Goal: Task Accomplishment & Management: Use online tool/utility

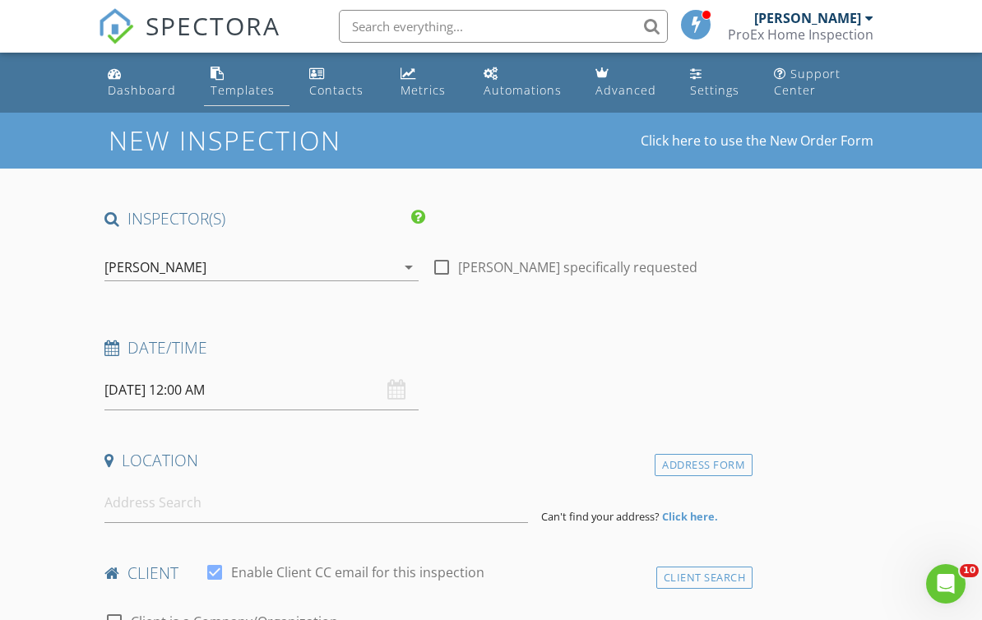
click at [234, 88] on div "Templates" at bounding box center [243, 90] width 64 height 16
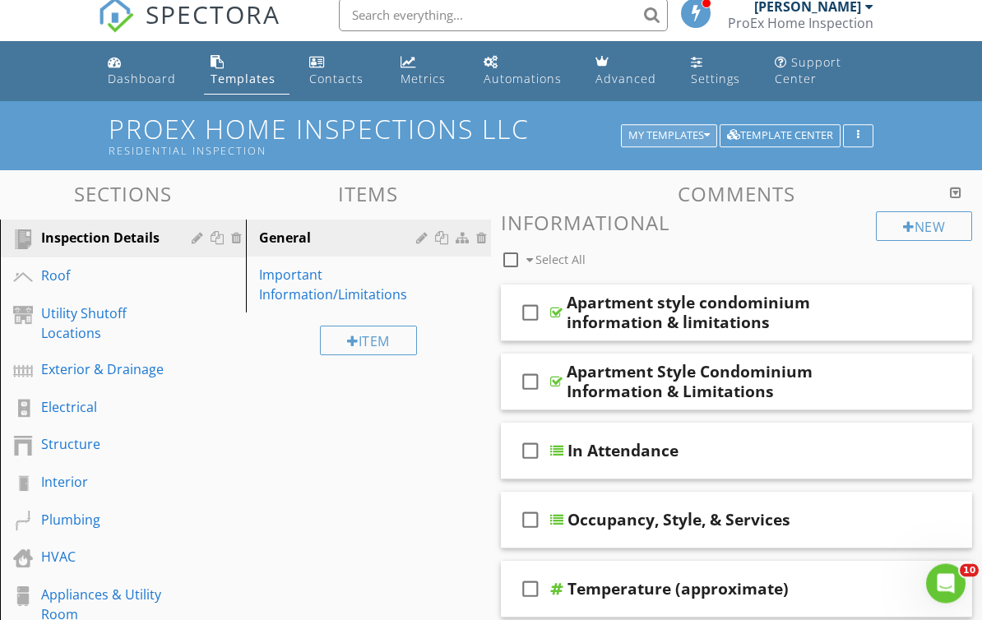
scroll to position [12, 0]
click at [702, 137] on div "My Templates" at bounding box center [668, 136] width 81 height 12
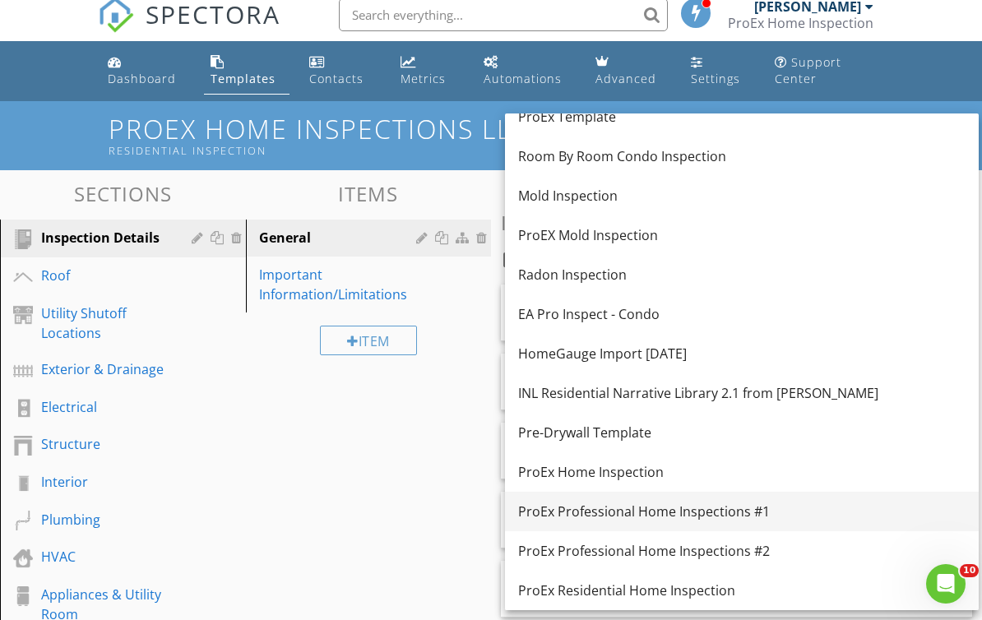
scroll to position [214, 0]
click at [694, 512] on div "ProEx Professional Home Inspections #1" at bounding box center [741, 512] width 447 height 20
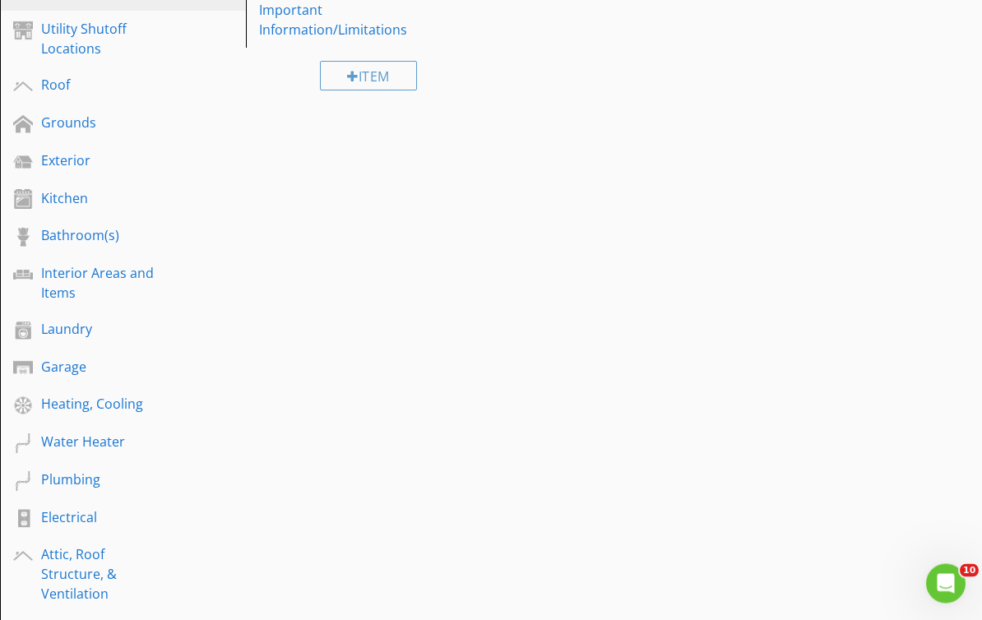
scroll to position [276, 0]
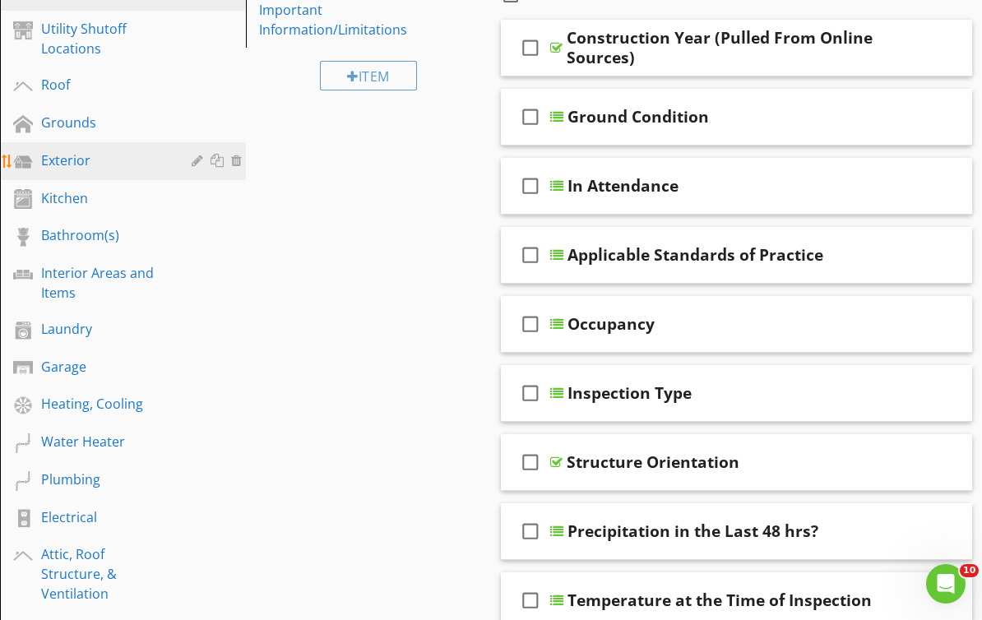
click at [66, 170] on div "Exterior" at bounding box center [135, 161] width 188 height 21
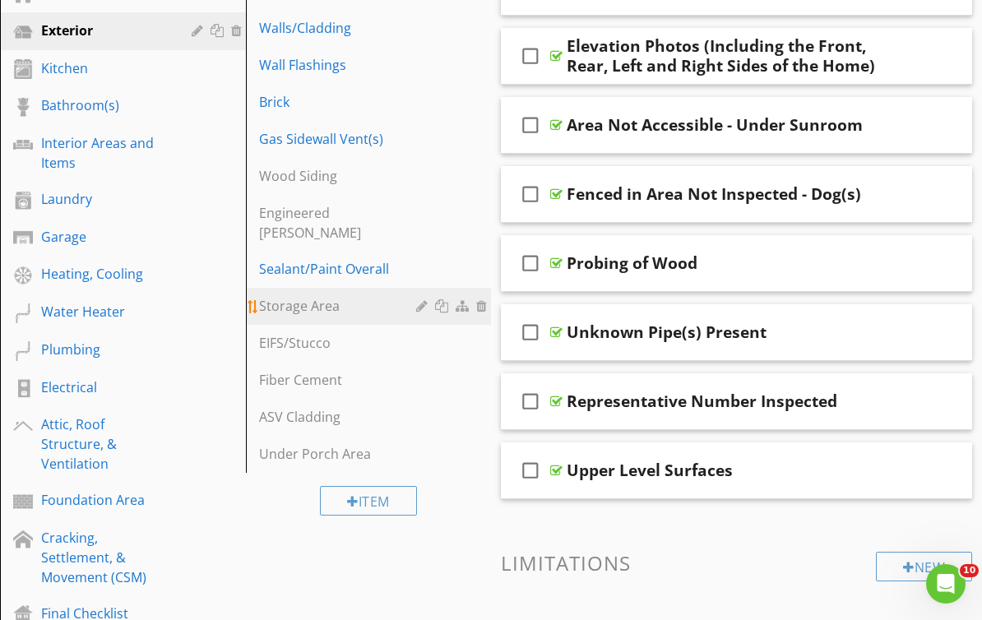
scroll to position [408, 0]
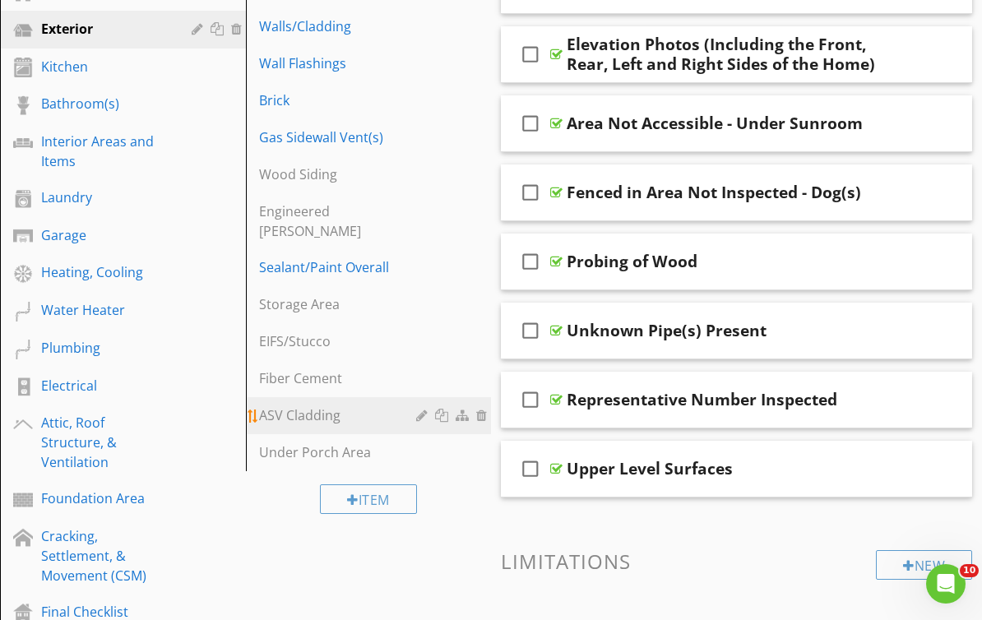
click at [277, 405] on div "ASV Cladding" at bounding box center [340, 415] width 163 height 20
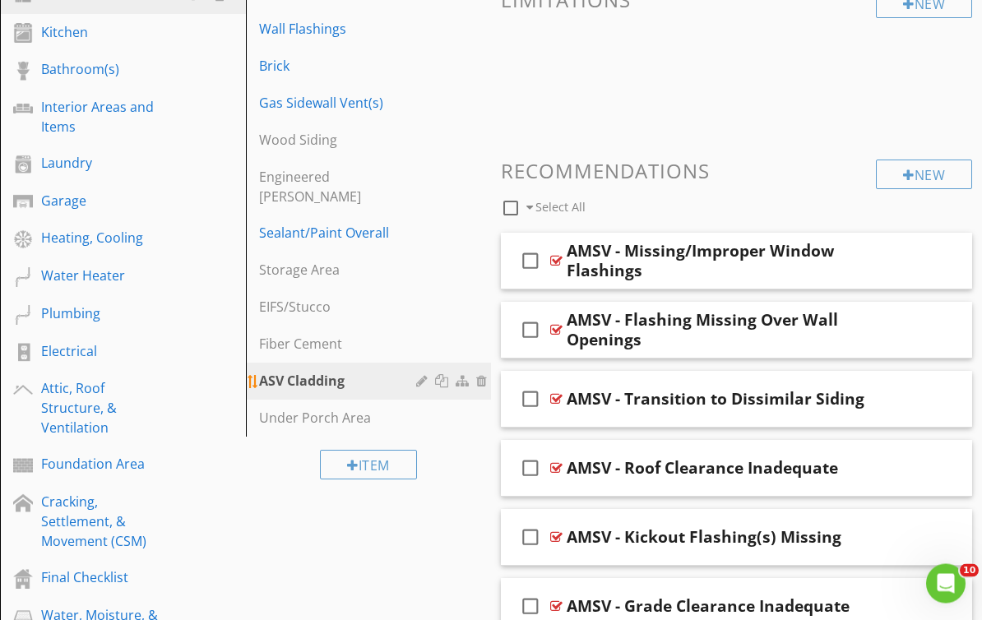
scroll to position [442, 0]
click at [292, 334] on div "Fiber Cement" at bounding box center [340, 344] width 163 height 20
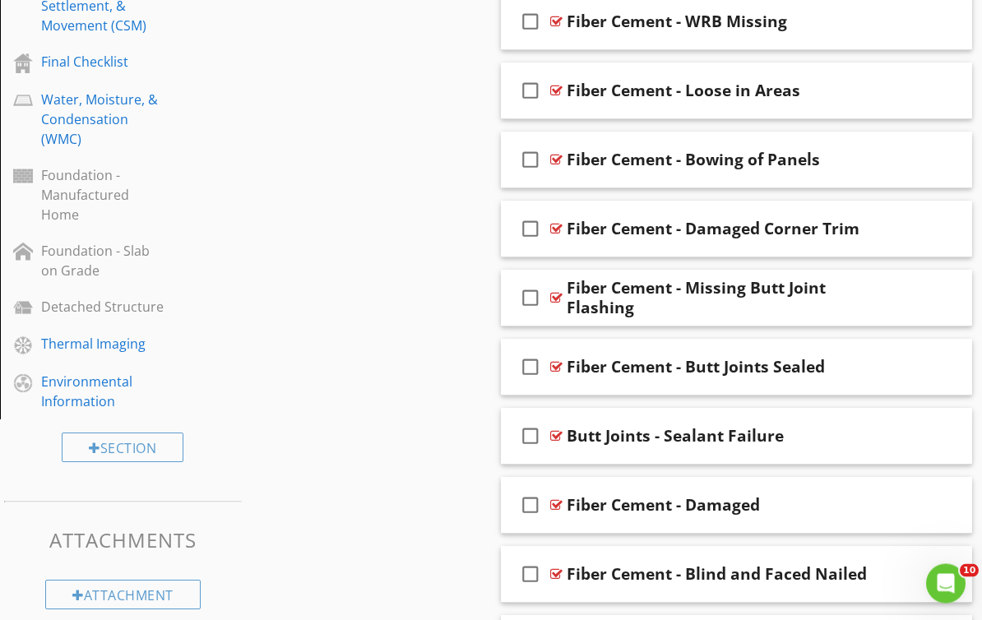
scroll to position [1009, 0]
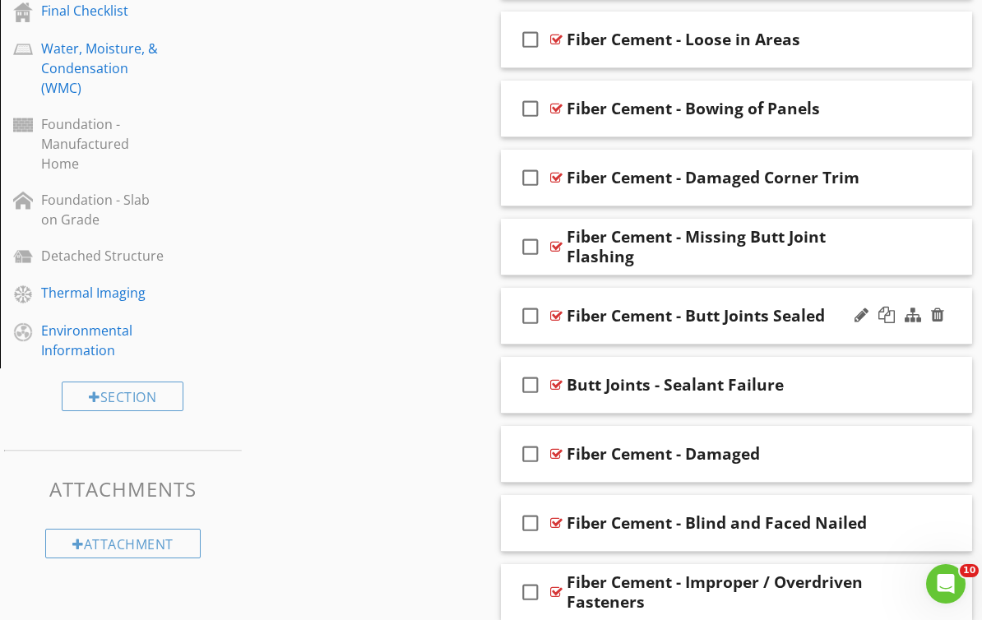
click at [554, 314] on div at bounding box center [556, 315] width 12 height 13
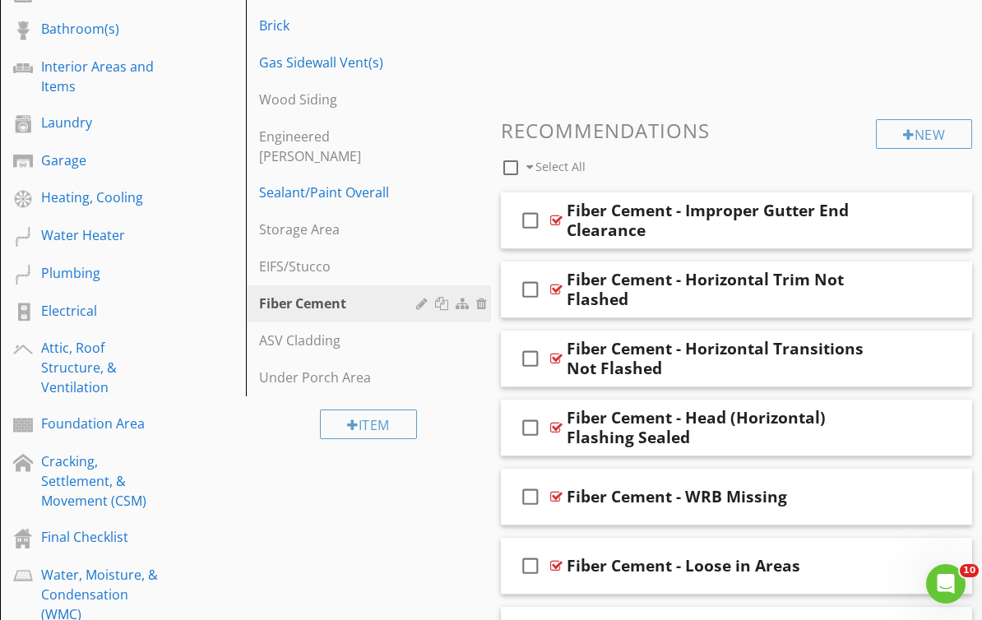
scroll to position [0, 0]
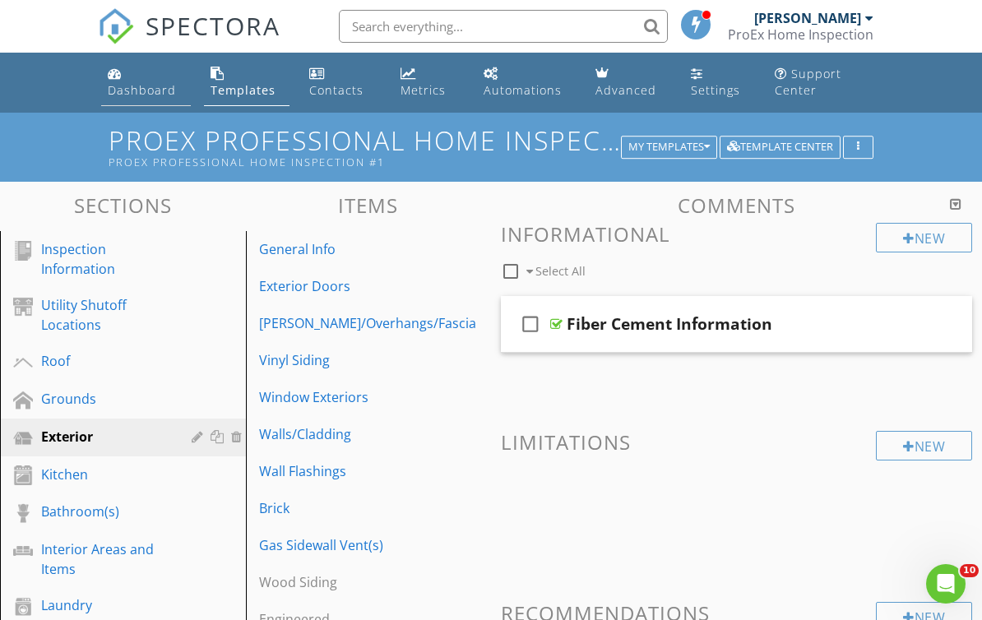
click at [164, 93] on div "Dashboard" at bounding box center [142, 90] width 68 height 16
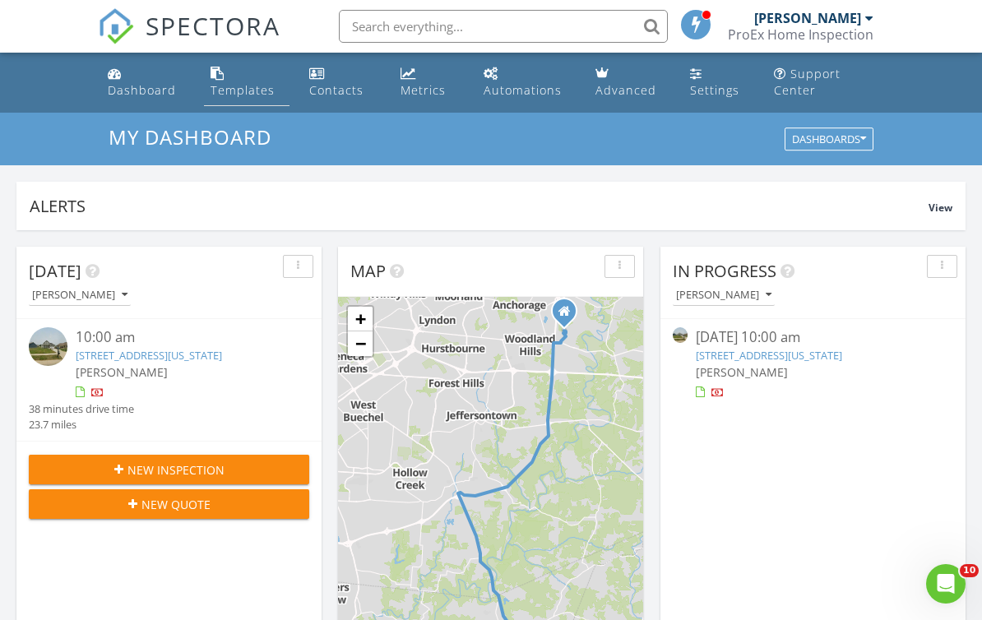
click at [225, 93] on div "Templates" at bounding box center [243, 90] width 64 height 16
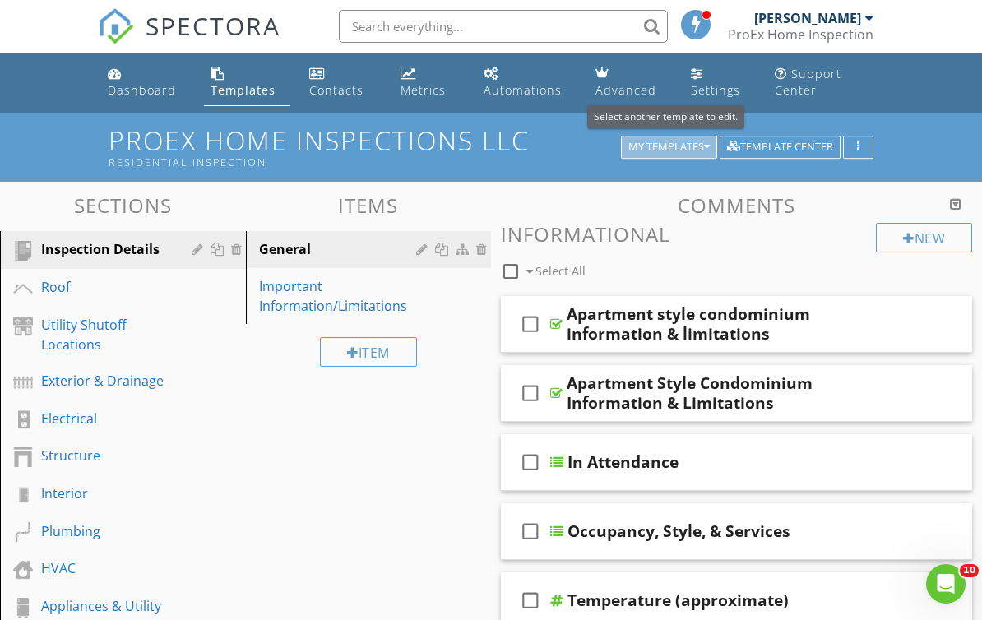
click at [711, 150] on button "My Templates" at bounding box center [669, 147] width 96 height 23
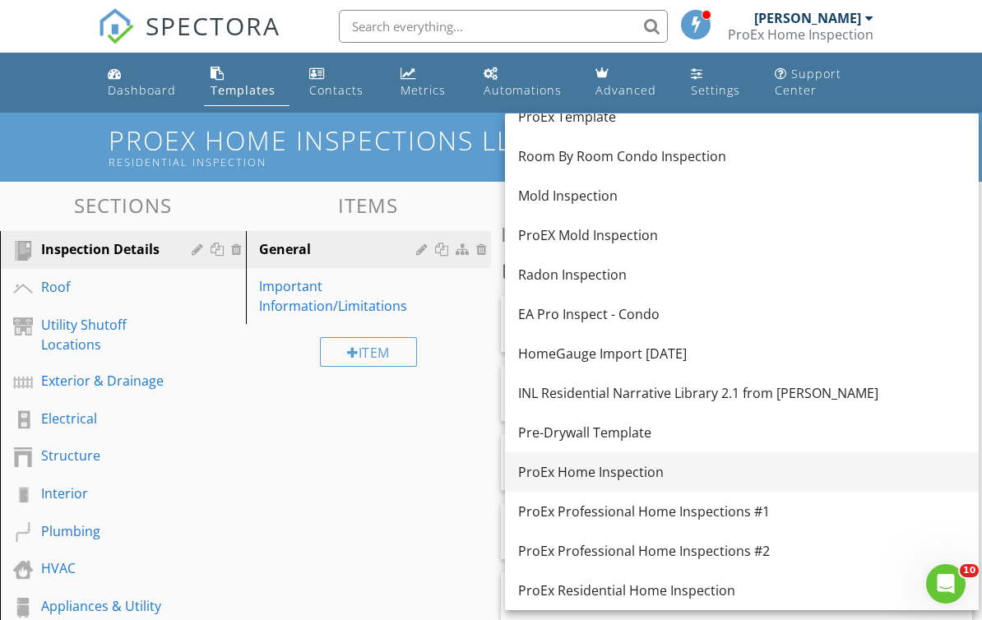
scroll to position [214, 0]
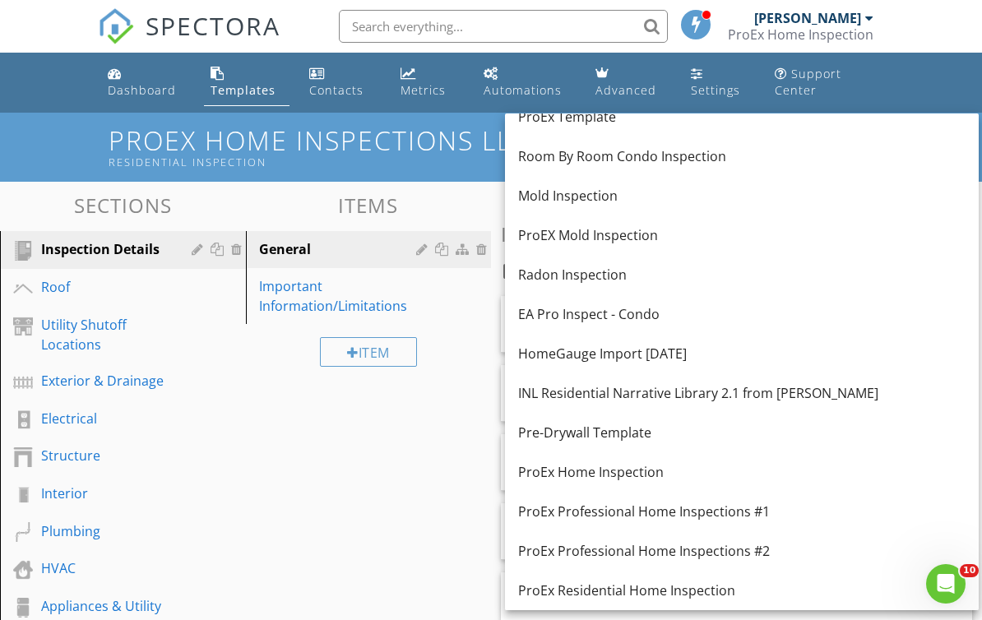
click at [661, 512] on div "ProEx Professional Home Inspections #1" at bounding box center [741, 512] width 447 height 20
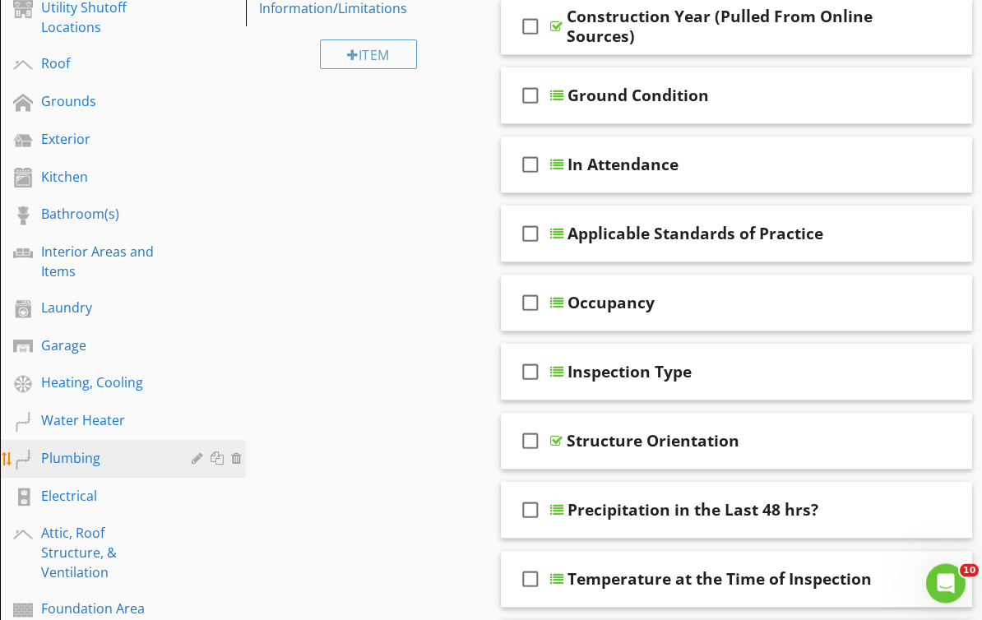
scroll to position [298, 0]
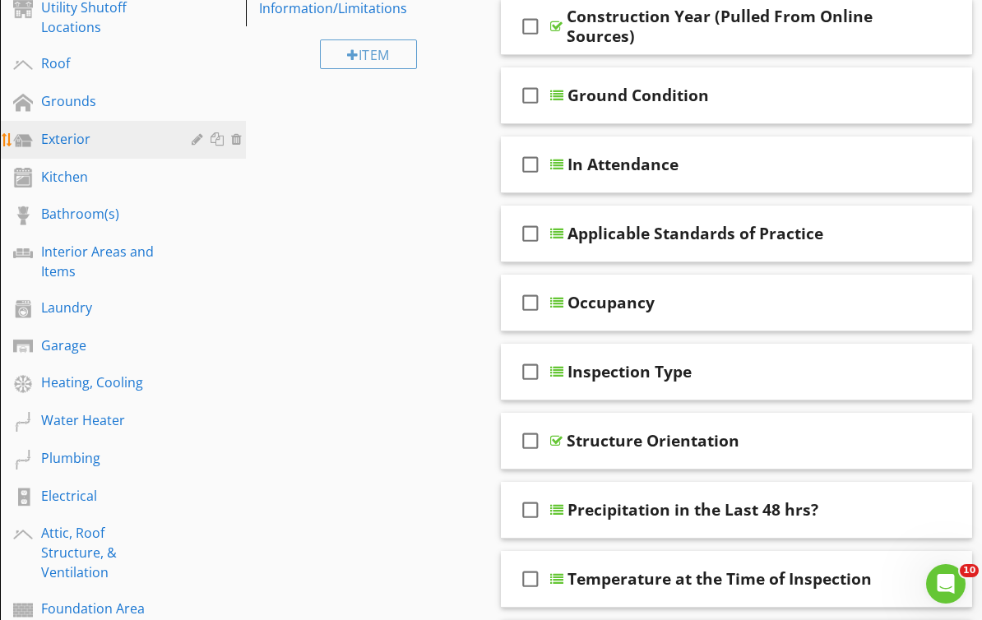
click at [72, 146] on div "Exterior" at bounding box center [104, 139] width 127 height 20
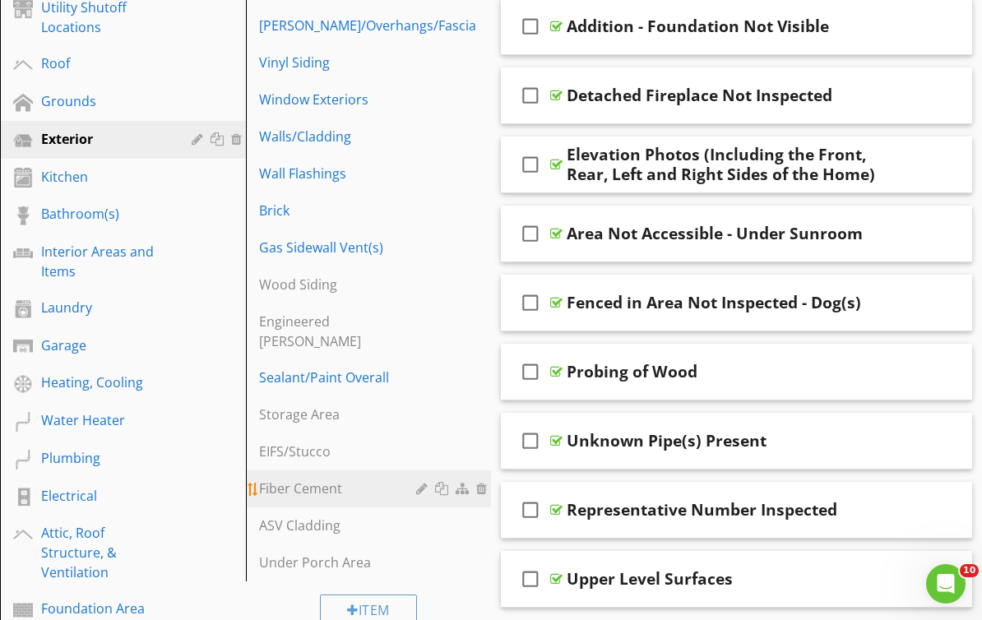
click at [291, 479] on div "Fiber Cement" at bounding box center [340, 489] width 163 height 20
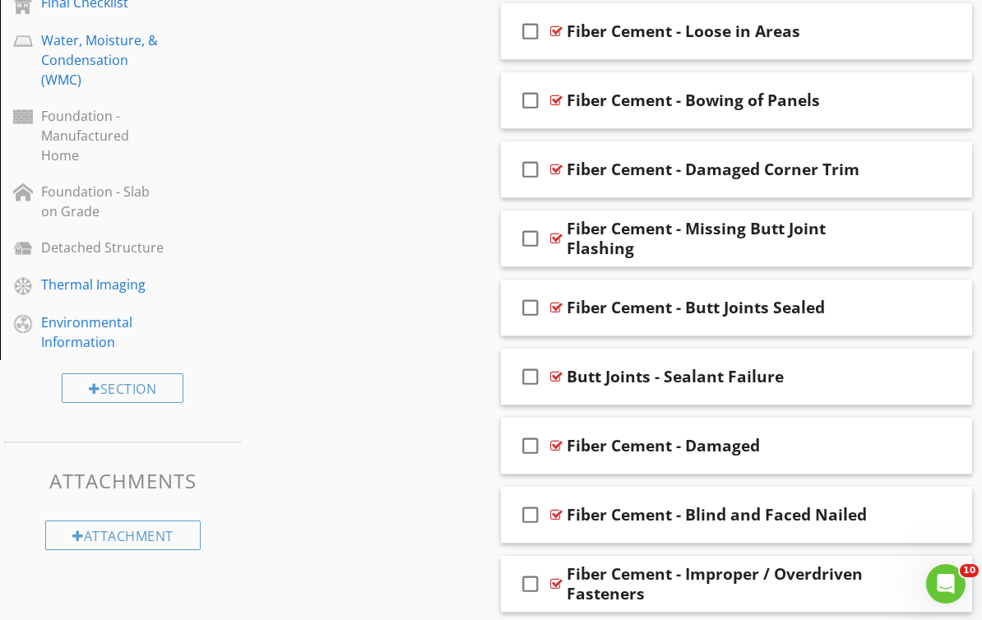
scroll to position [1026, 0]
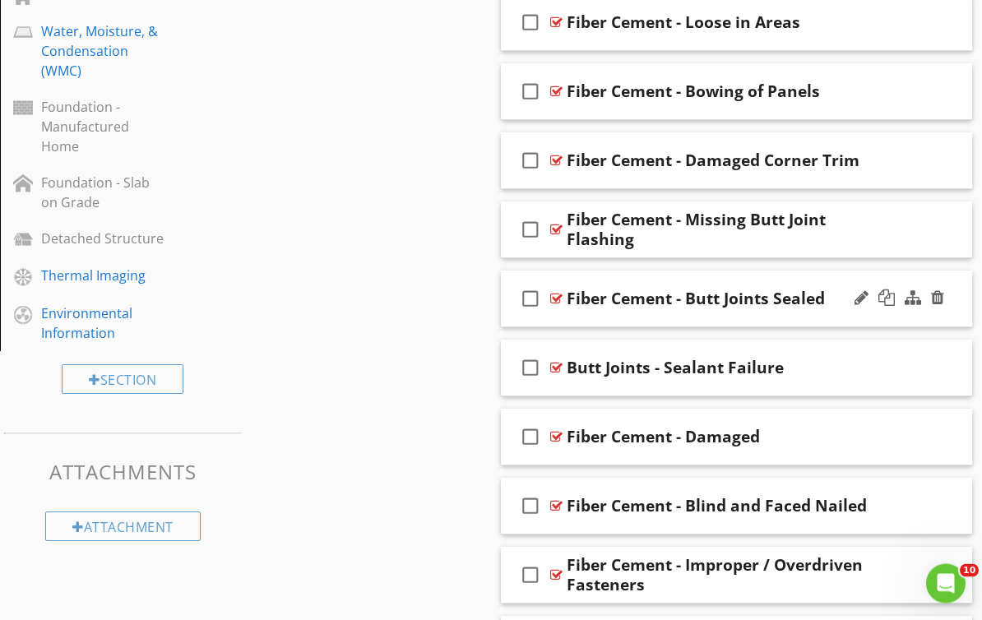
click at [558, 297] on div at bounding box center [556, 299] width 12 height 13
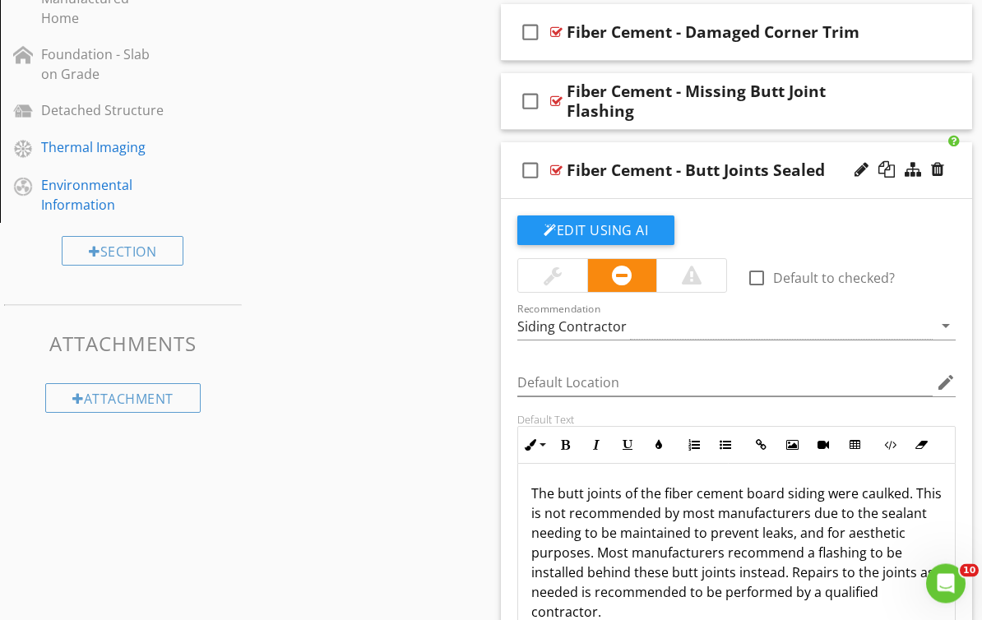
scroll to position [1155, 0]
click at [560, 169] on div at bounding box center [556, 170] width 12 height 13
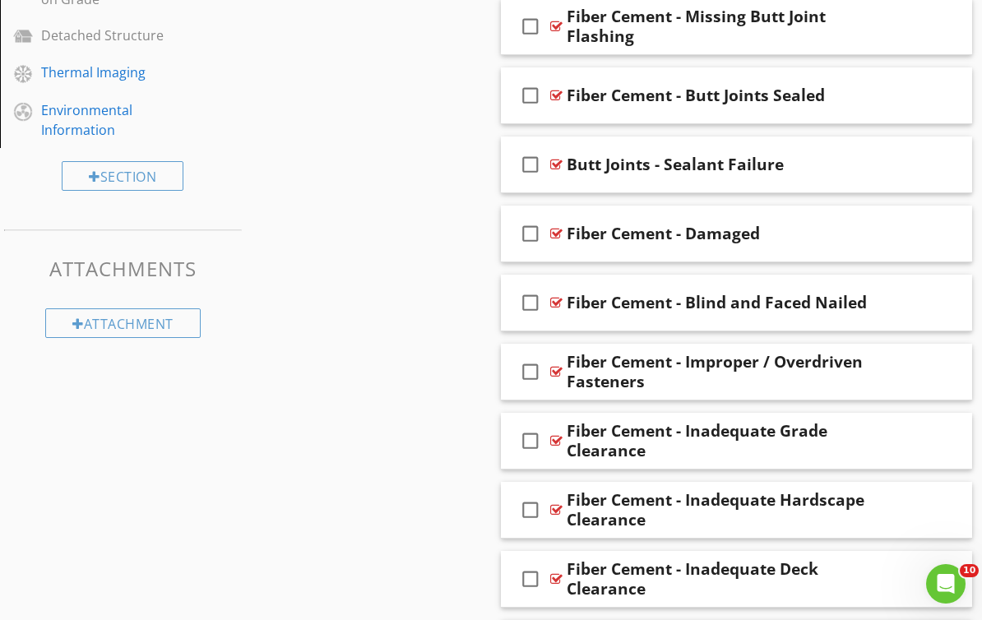
scroll to position [1308, 0]
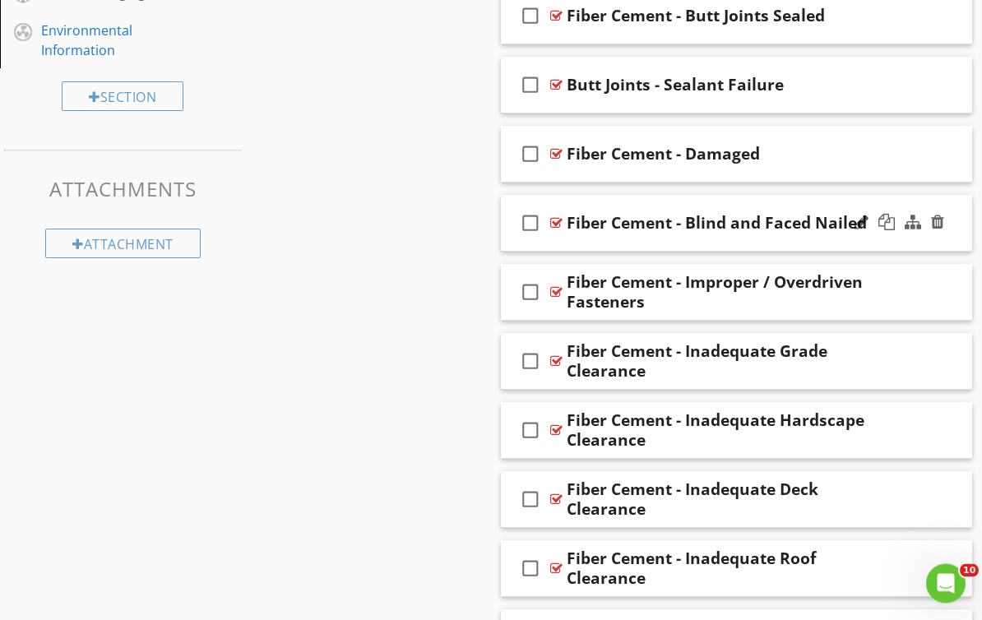
click at [558, 221] on div at bounding box center [556, 223] width 12 height 13
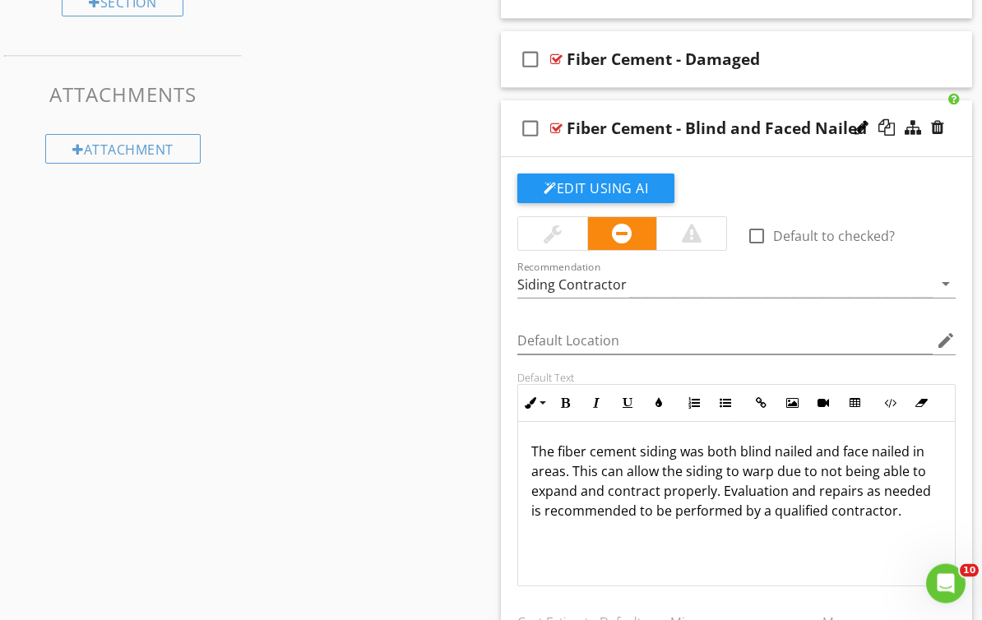
scroll to position [1404, 0]
click at [552, 125] on div at bounding box center [556, 128] width 12 height 13
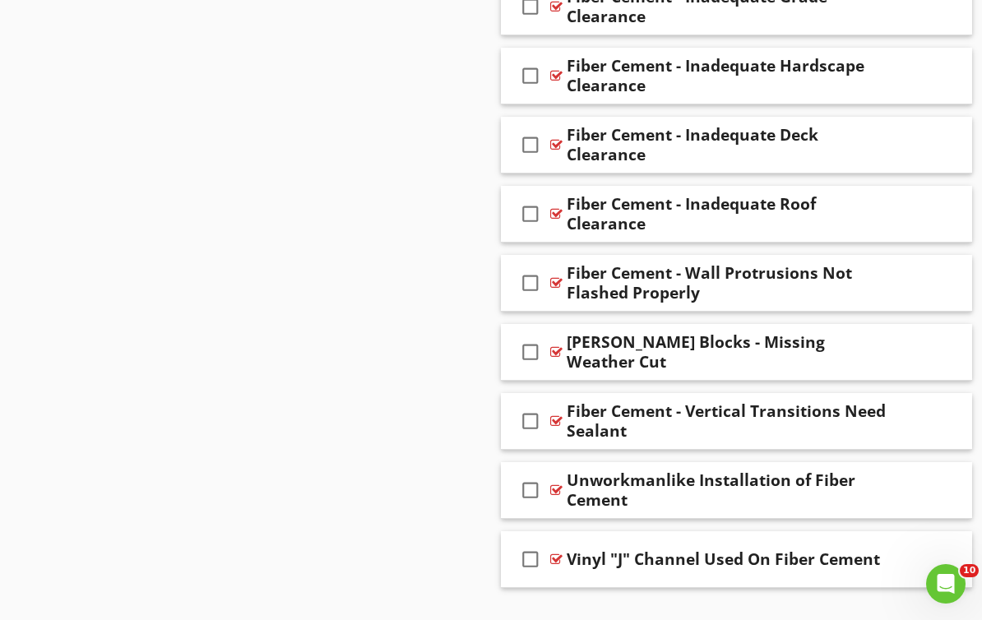
scroll to position [1699, 0]
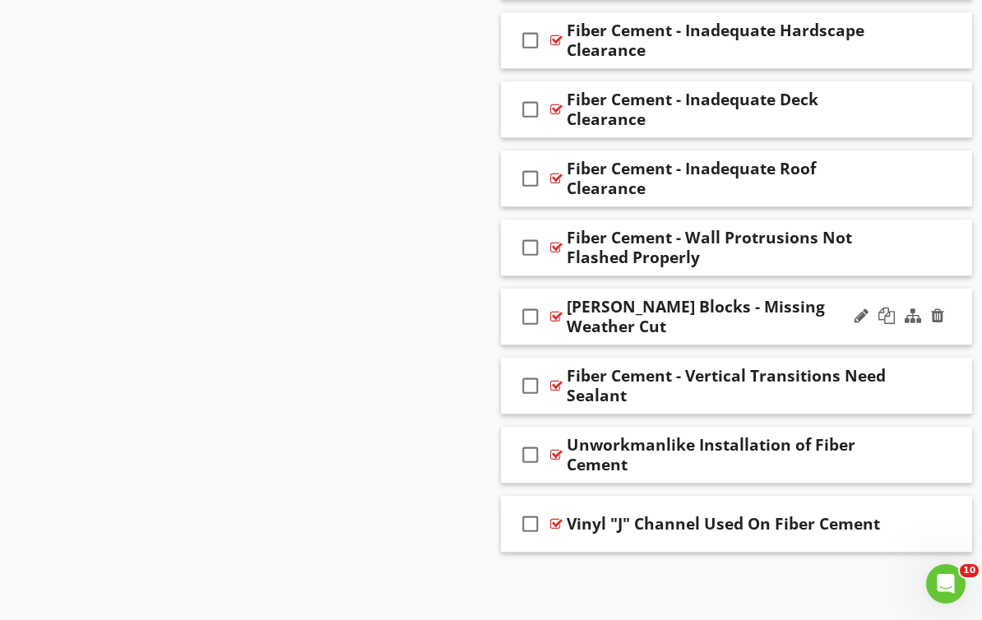
click at [558, 314] on div at bounding box center [556, 316] width 12 height 13
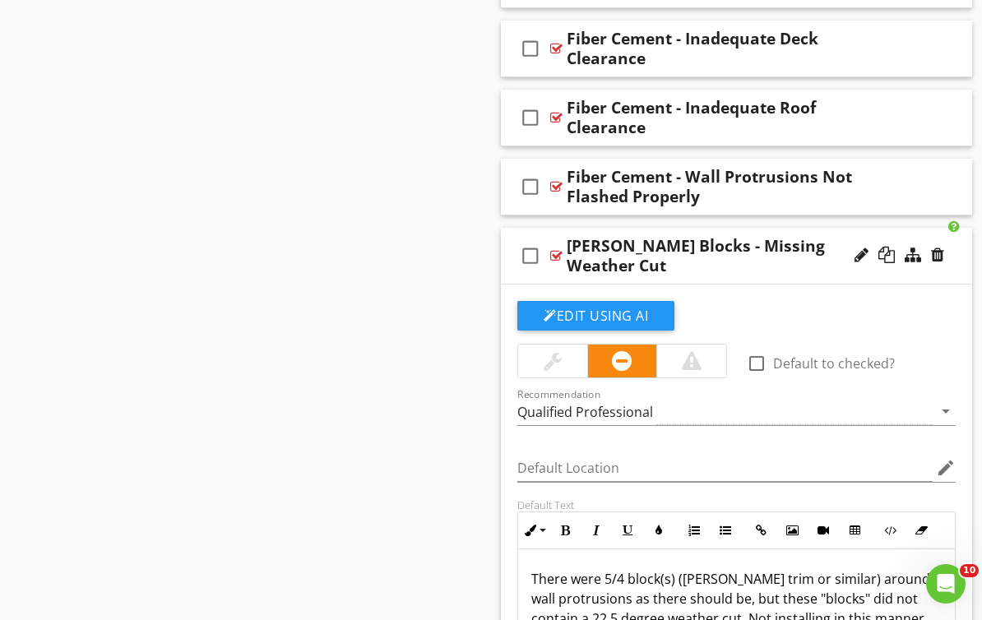
scroll to position [1882, 0]
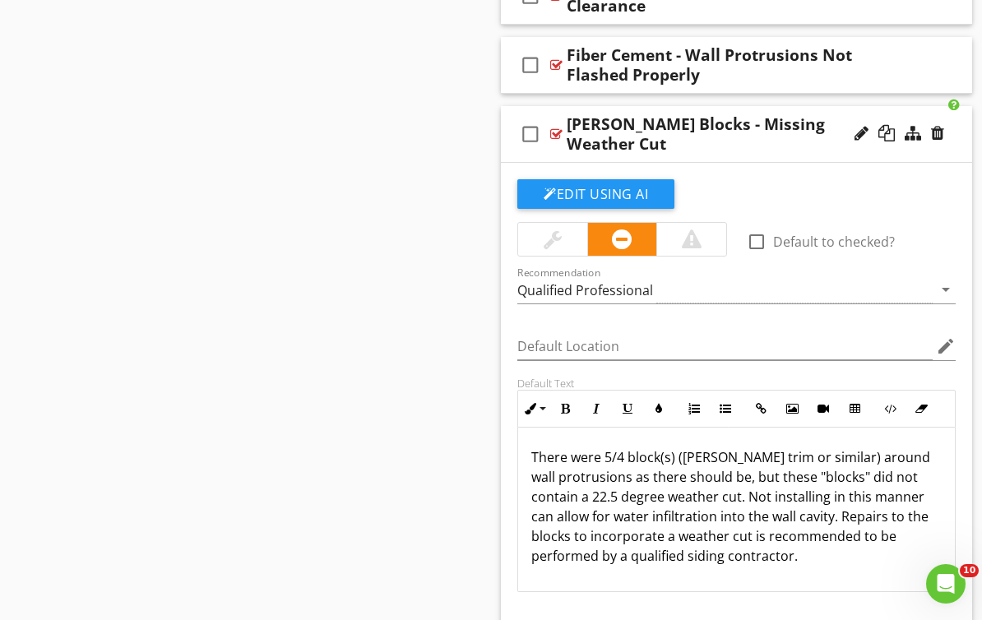
click at [556, 137] on div at bounding box center [556, 133] width 12 height 13
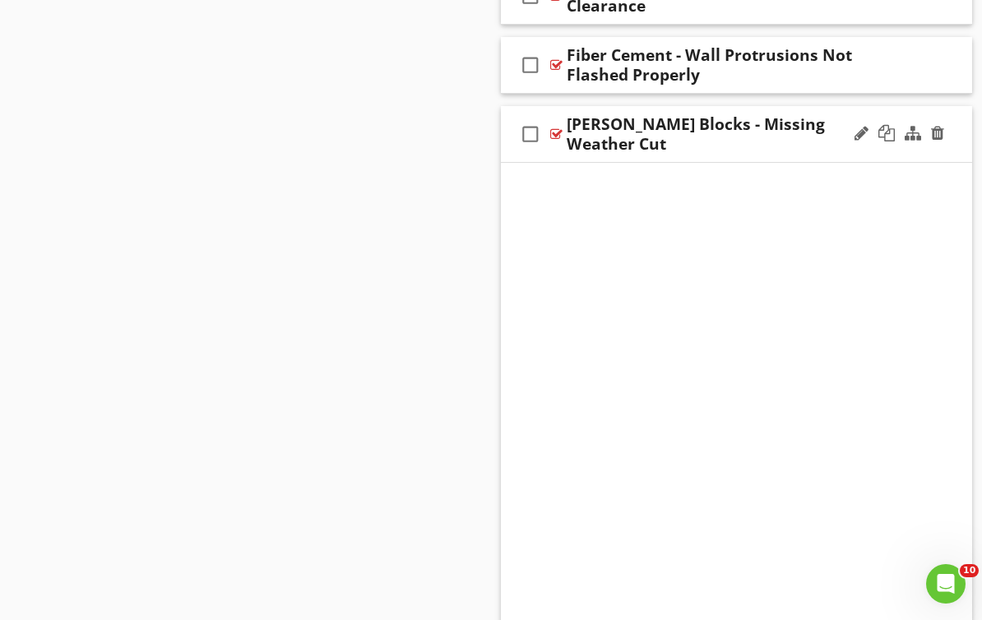
scroll to position [1699, 0]
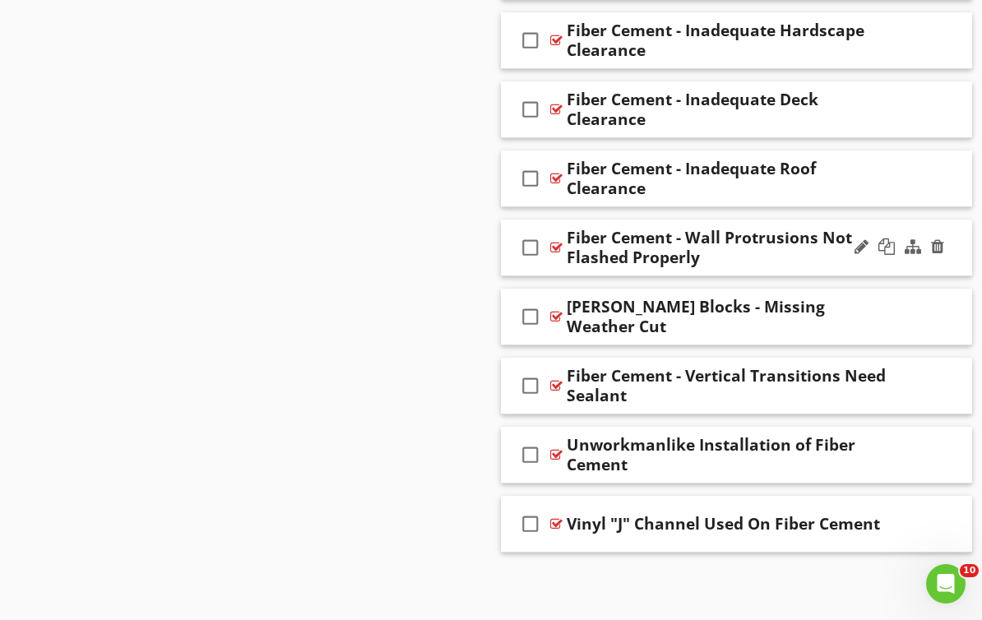
click at [559, 248] on div at bounding box center [556, 247] width 12 height 13
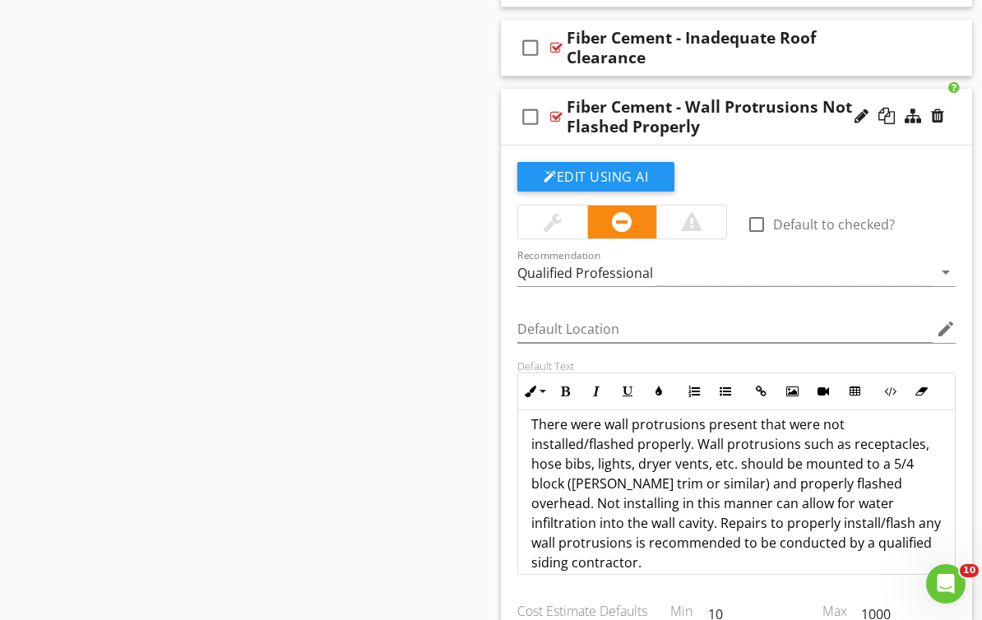
scroll to position [14, 0]
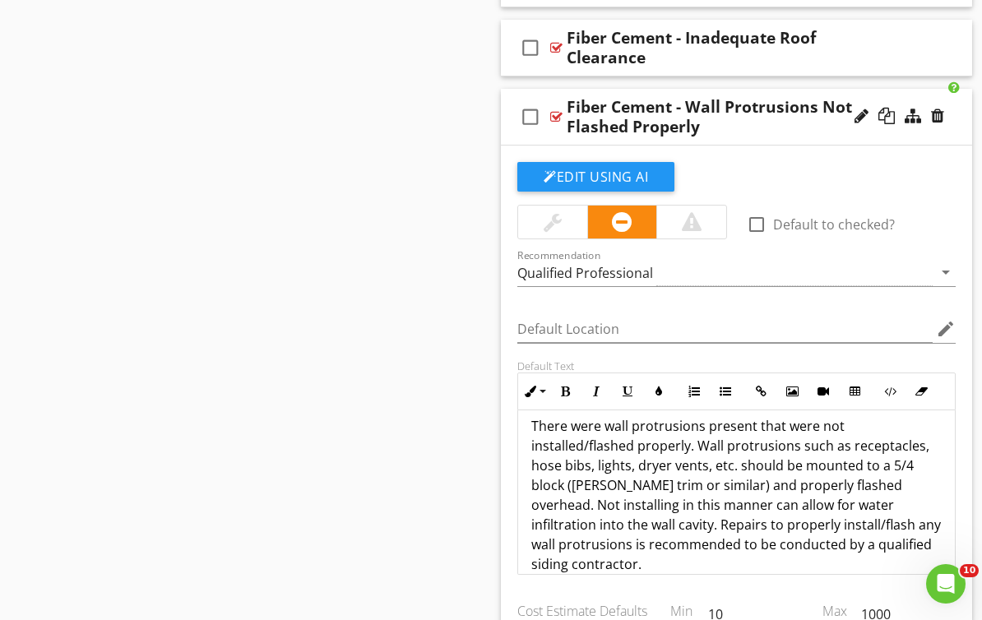
click at [560, 118] on div at bounding box center [556, 116] width 12 height 13
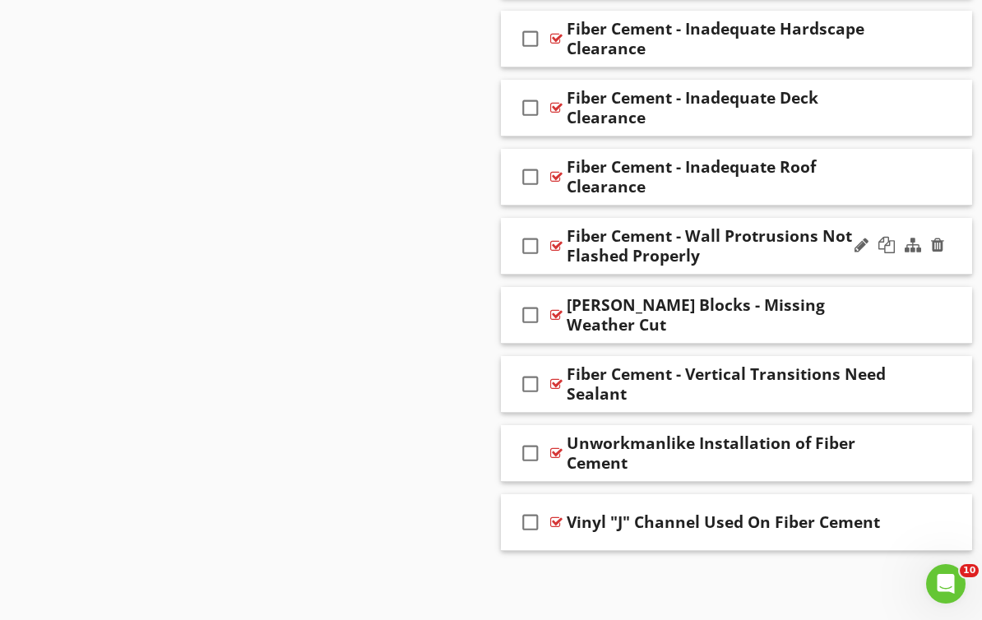
scroll to position [1699, 0]
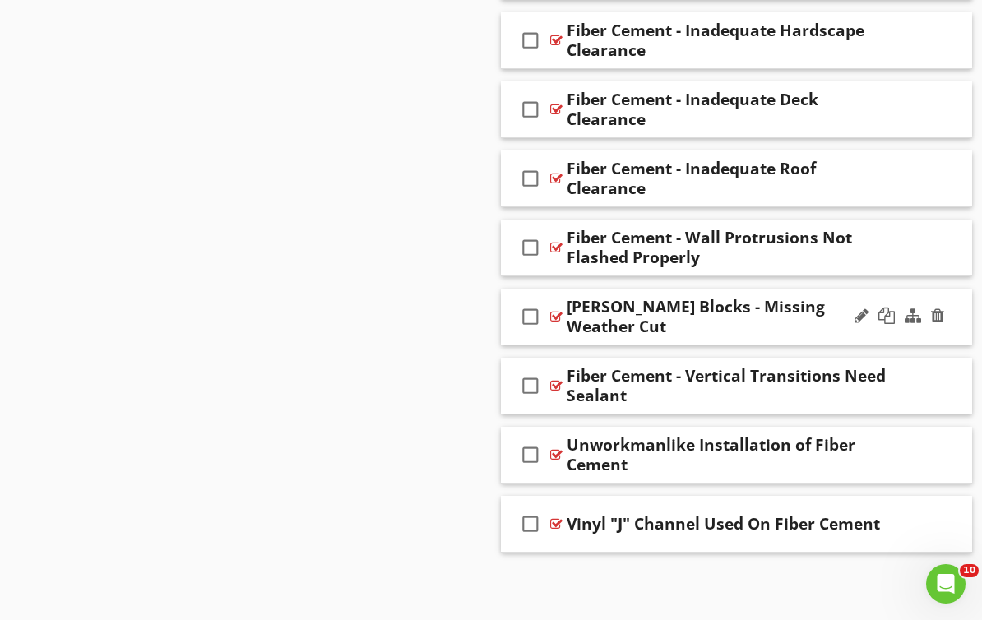
click at [558, 317] on div at bounding box center [556, 316] width 12 height 13
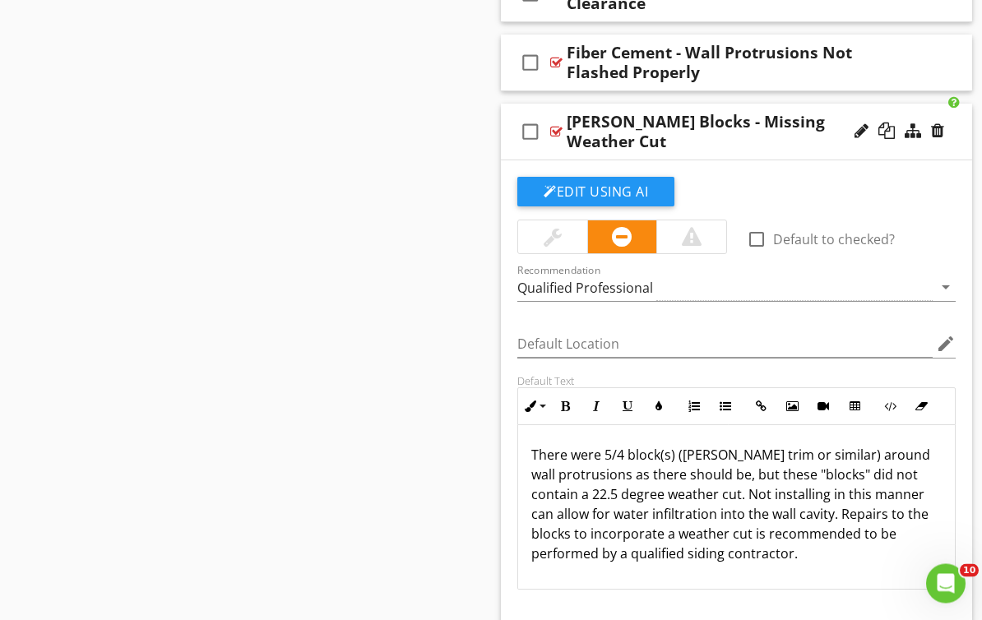
scroll to position [1884, 0]
click at [562, 134] on div at bounding box center [556, 131] width 12 height 13
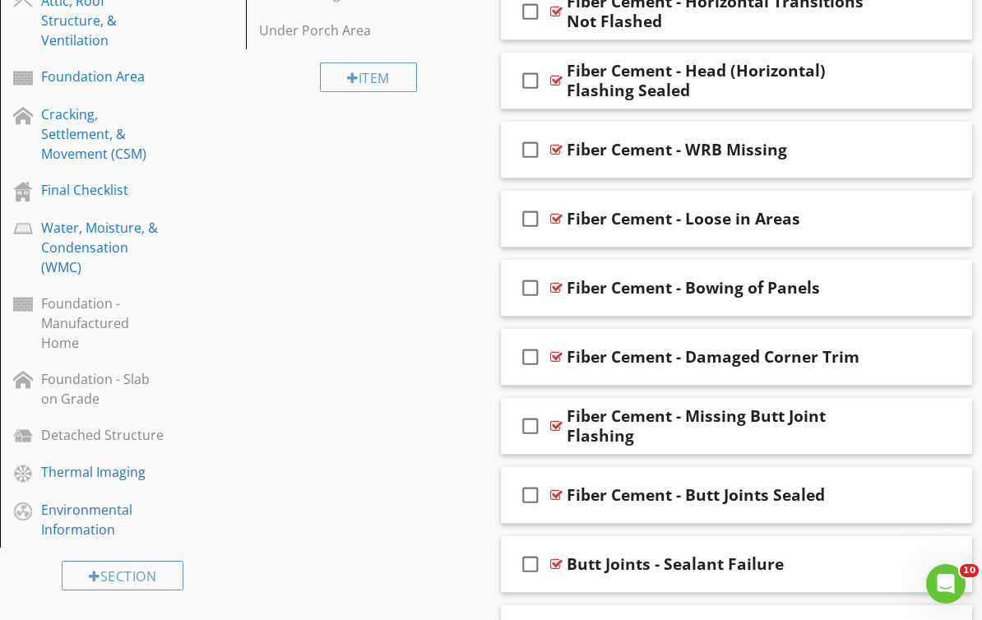
scroll to position [829, 0]
click at [563, 285] on div "check_box_outline_blank Fiber Cement - Bowing of Panels" at bounding box center [736, 289] width 471 height 57
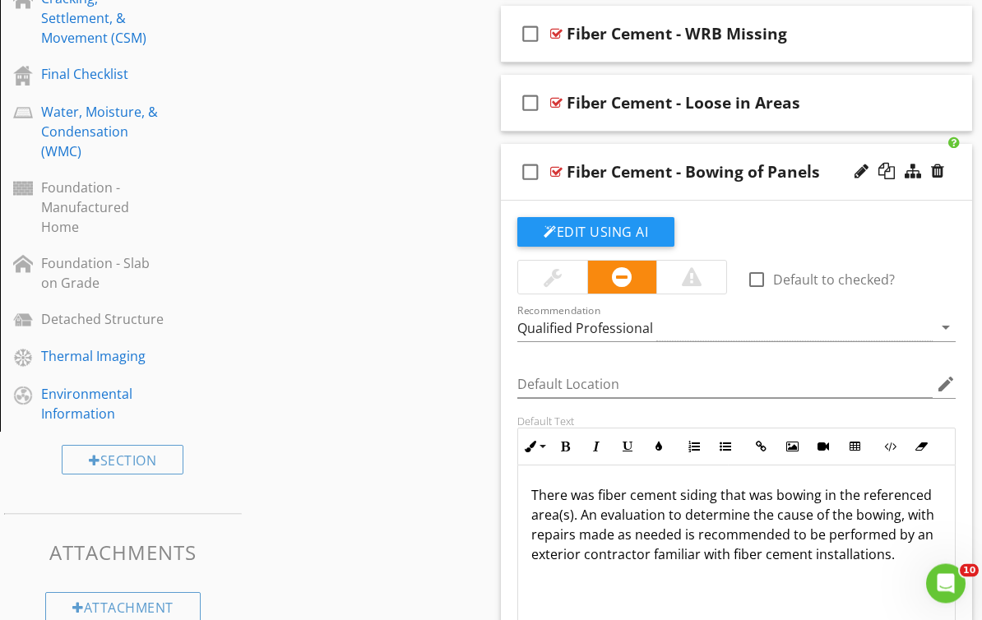
scroll to position [946, 0]
click at [561, 176] on div at bounding box center [556, 171] width 12 height 13
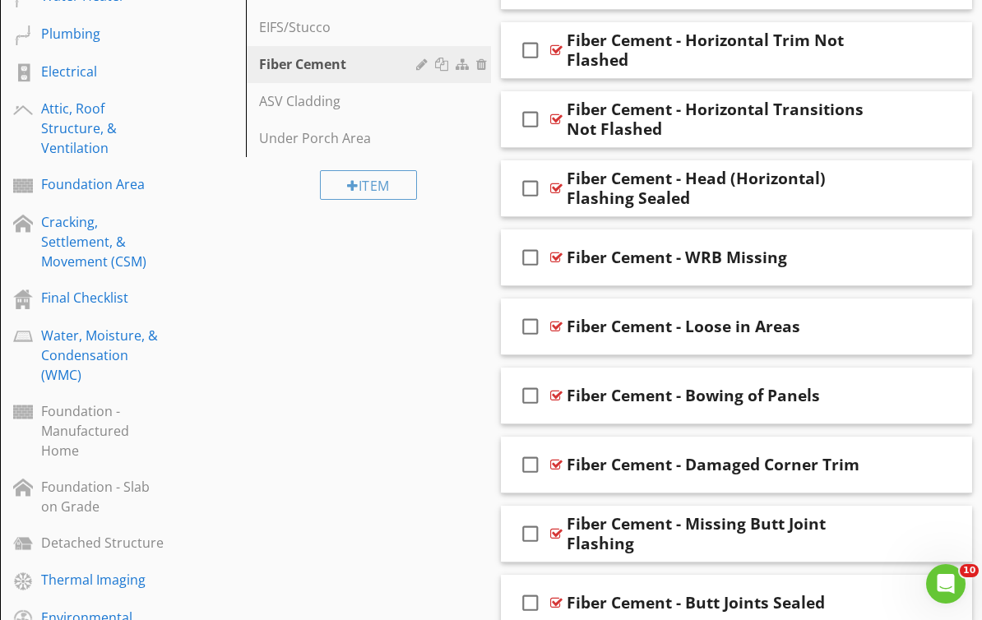
scroll to position [690, 0]
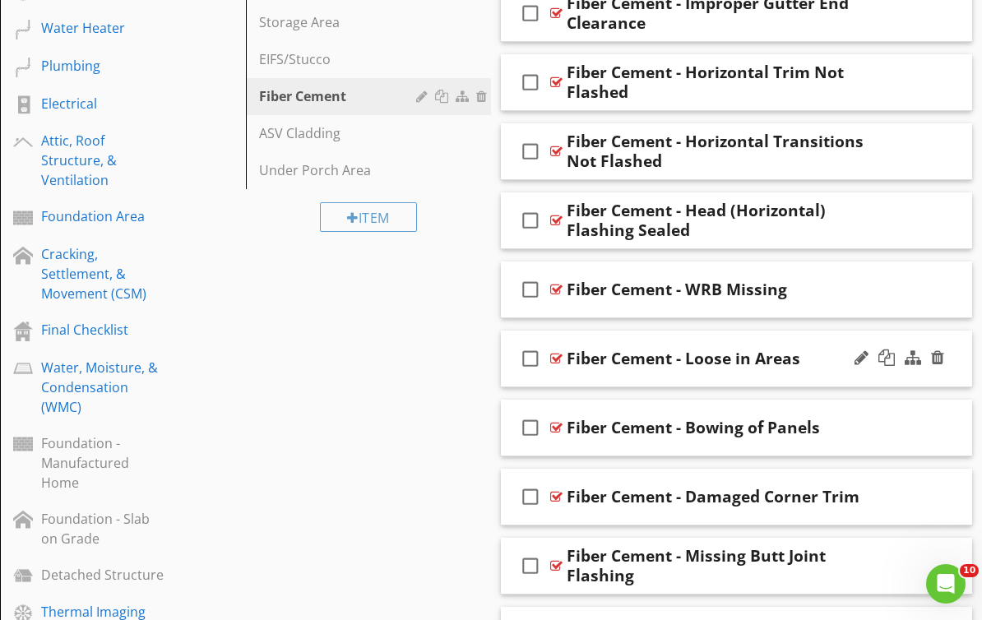
click at [555, 359] on div at bounding box center [556, 358] width 12 height 13
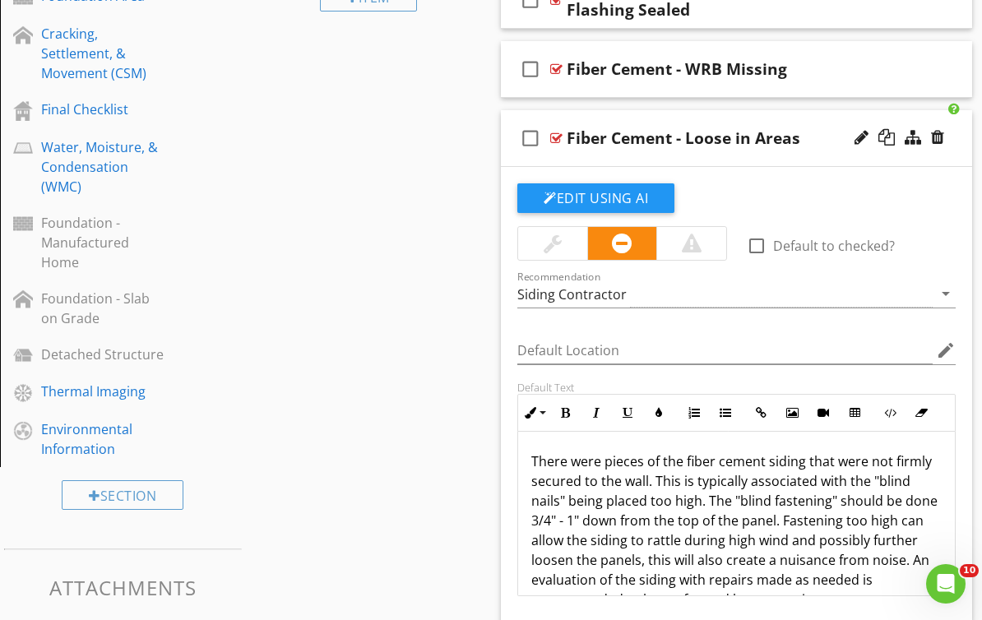
scroll to position [948, 0]
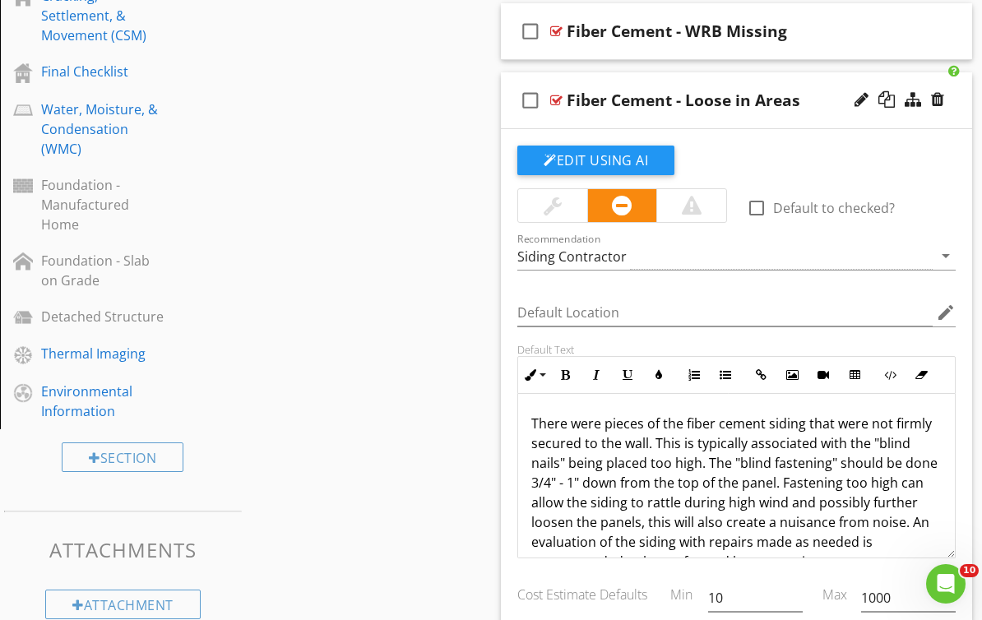
click at [555, 99] on div at bounding box center [556, 100] width 12 height 13
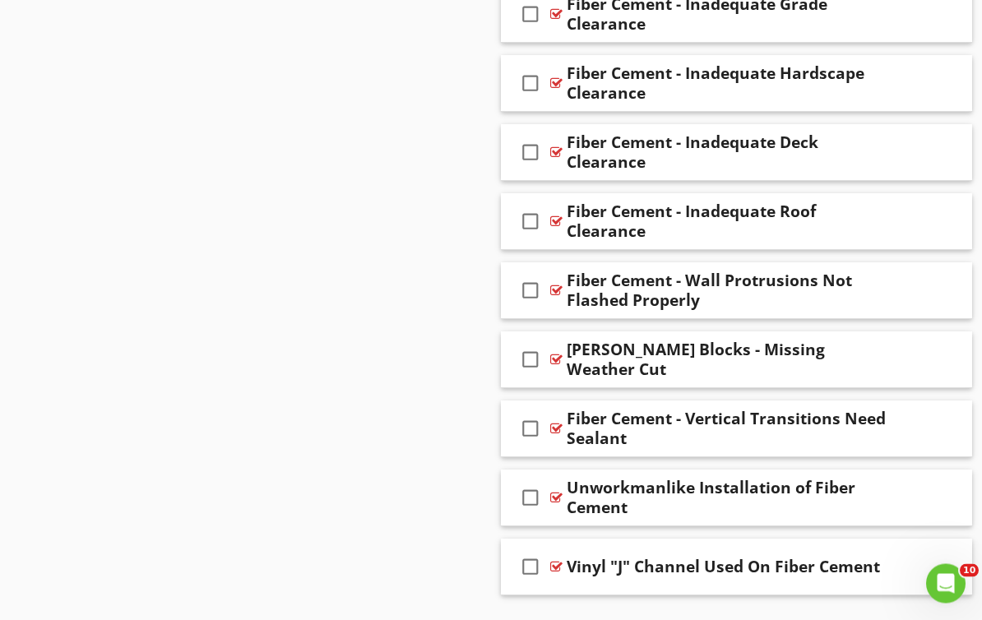
scroll to position [1699, 0]
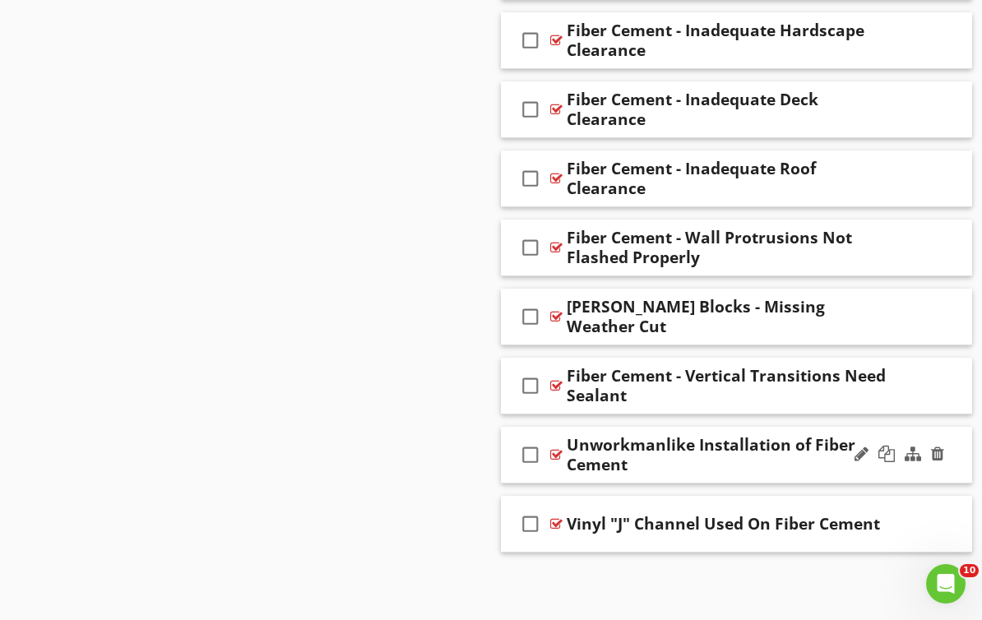
click at [559, 456] on div at bounding box center [556, 454] width 12 height 13
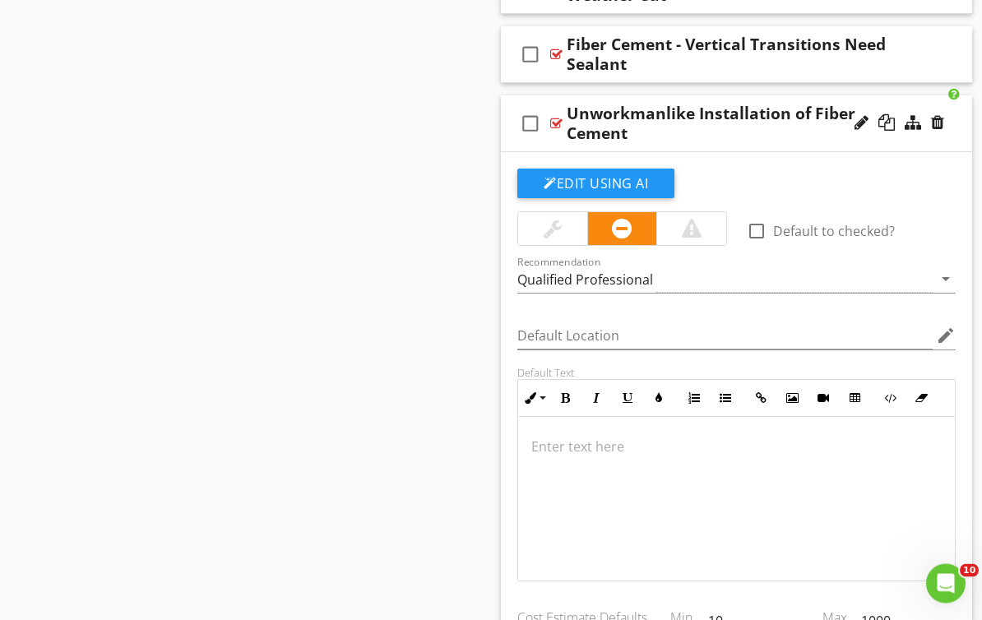
scroll to position [2031, 0]
click at [556, 120] on div at bounding box center [556, 123] width 12 height 13
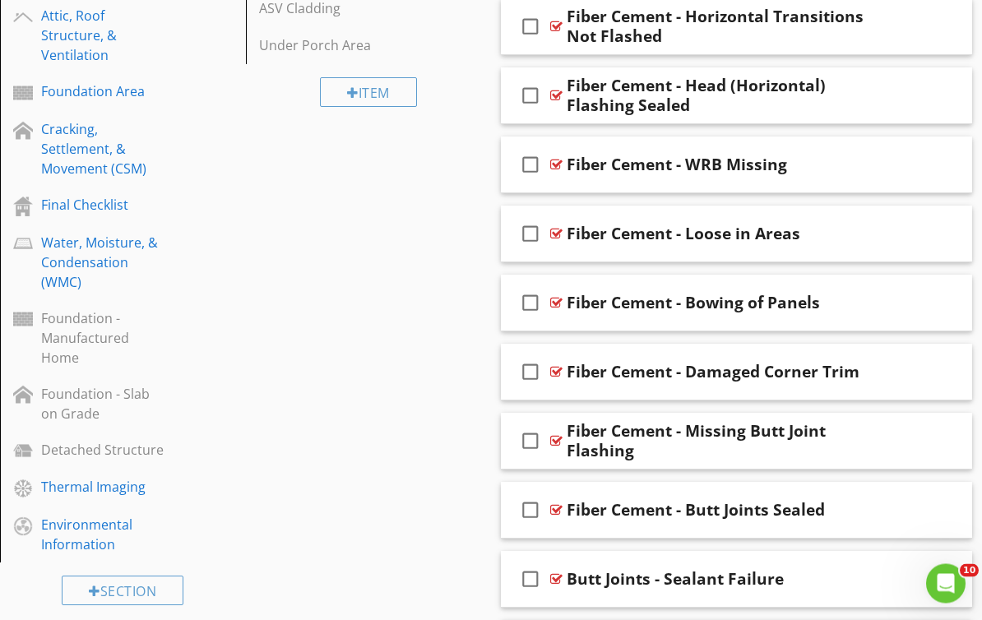
scroll to position [0, 0]
